Goal: Transaction & Acquisition: Purchase product/service

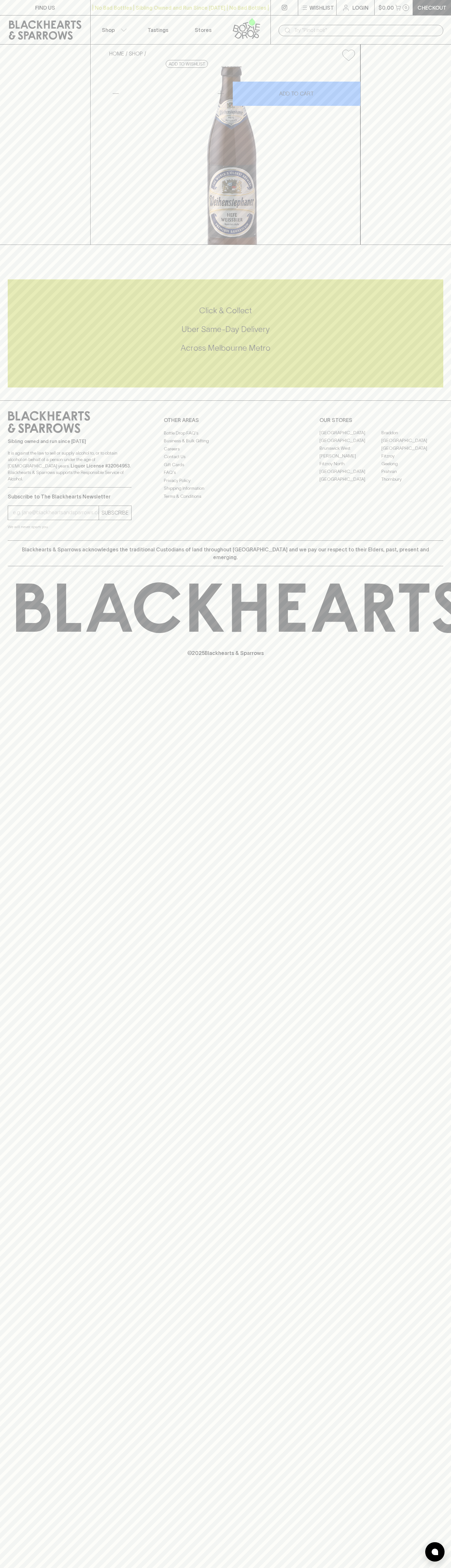
click at [447, 245] on div "HOME SHOP Weihenstephaner Hefeweizen $9.00 Add to wishlist 10% discount when pu…" at bounding box center [226, 144] width 451 height 201
click at [60, 1567] on html "FIND US | No Bad Bottles | Sibling Owned and Run Since [DATE] | No Bad Bottles …" at bounding box center [226, 784] width 451 height 1568
click at [16, 633] on icon at bounding box center [452, 607] width 872 height 51
